Goal: Complete application form: Complete application form

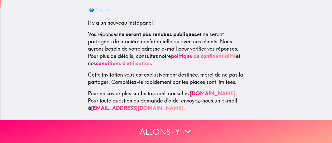
scroll to position [87, 0]
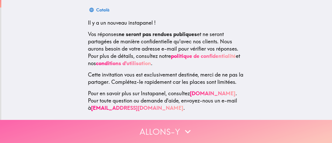
click at [168, 121] on button "Allons-y" at bounding box center [166, 131] width 332 height 23
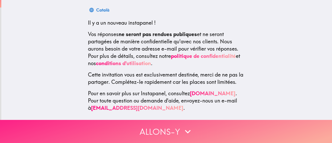
scroll to position [0, 0]
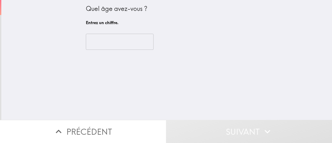
click at [124, 50] on div "​" at bounding box center [167, 42] width 162 height 29
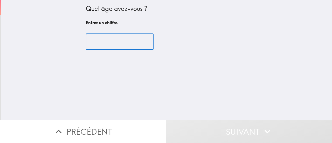
click at [119, 46] on input "number" at bounding box center [120, 42] width 68 height 16
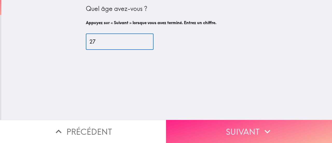
type input "27"
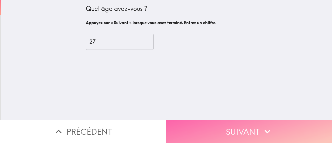
click at [191, 123] on button "Suivant" at bounding box center [249, 131] width 166 height 23
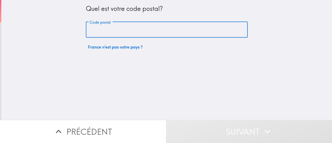
click at [114, 35] on input "Code postal" at bounding box center [167, 30] width 162 height 16
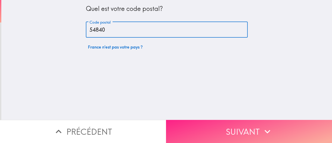
type input "54840"
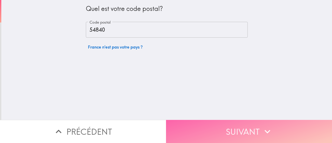
click at [224, 124] on button "Suivant" at bounding box center [249, 131] width 166 height 23
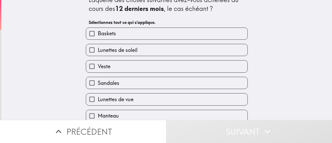
scroll to position [11, 0]
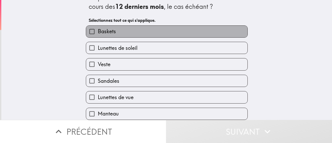
click at [114, 28] on label "Baskets" at bounding box center [166, 32] width 161 height 12
click at [98, 28] on input "Baskets" at bounding box center [92, 32] width 12 height 12
checkbox input "true"
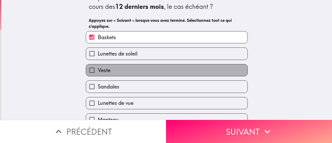
click at [115, 75] on label "Veste" at bounding box center [166, 70] width 161 height 12
click at [98, 75] on input "Veste" at bounding box center [92, 70] width 12 height 12
checkbox input "true"
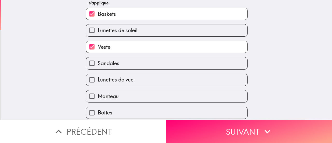
scroll to position [35, 0]
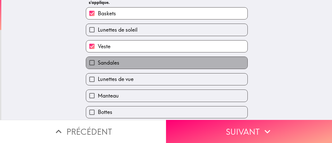
click at [117, 62] on label "Sandales" at bounding box center [166, 63] width 161 height 12
click at [98, 62] on input "Sandales" at bounding box center [92, 63] width 12 height 12
checkbox input "true"
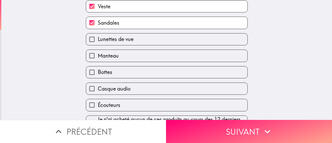
scroll to position [91, 0]
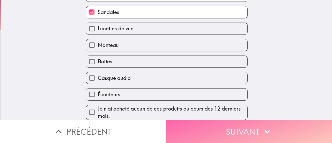
click at [213, 132] on button "Suivant" at bounding box center [249, 131] width 166 height 23
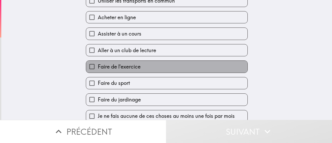
click at [185, 65] on label "Faire de l'exercice" at bounding box center [166, 67] width 161 height 12
click at [98, 65] on input "Faire de l'exercice" at bounding box center [92, 67] width 12 height 12
checkbox input "true"
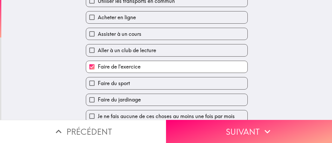
scroll to position [55, 0]
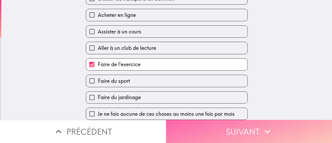
click at [191, 122] on button "Suivant" at bounding box center [249, 131] width 166 height 23
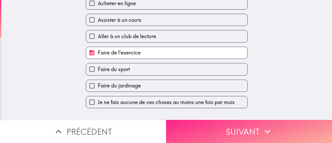
scroll to position [0, 0]
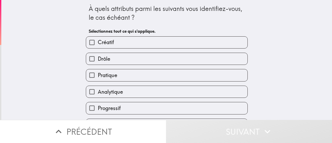
scroll to position [9, 0]
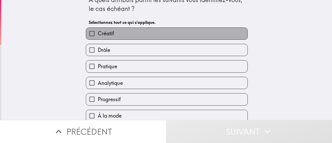
click at [152, 36] on label "Créatif" at bounding box center [166, 34] width 161 height 12
click at [98, 36] on input "Créatif" at bounding box center [92, 34] width 12 height 12
checkbox input "true"
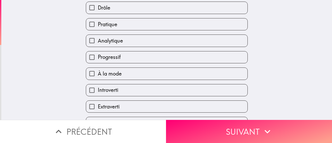
scroll to position [59, 0]
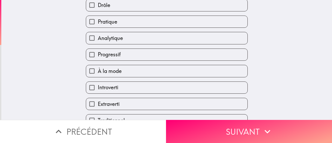
click at [144, 72] on label "À la mode" at bounding box center [166, 71] width 161 height 12
click at [98, 72] on input "À la mode" at bounding box center [92, 71] width 12 height 12
checkbox input "true"
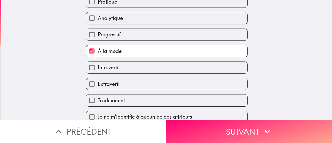
scroll to position [88, 0]
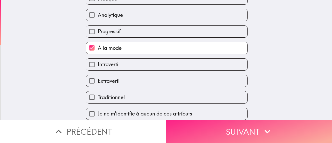
click at [191, 126] on button "Suivant" at bounding box center [249, 131] width 166 height 23
